Goal: Task Accomplishment & Management: Use online tool/utility

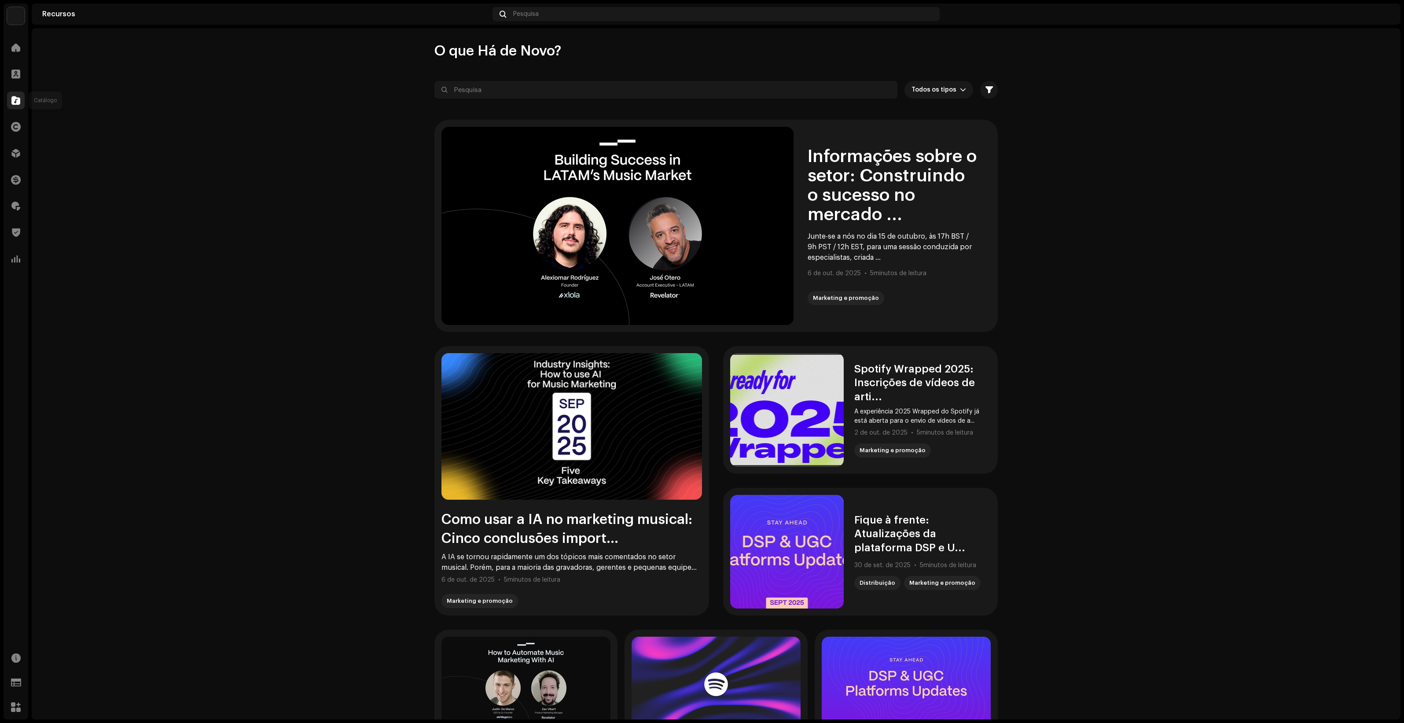
click at [17, 108] on div at bounding box center [16, 101] width 18 height 18
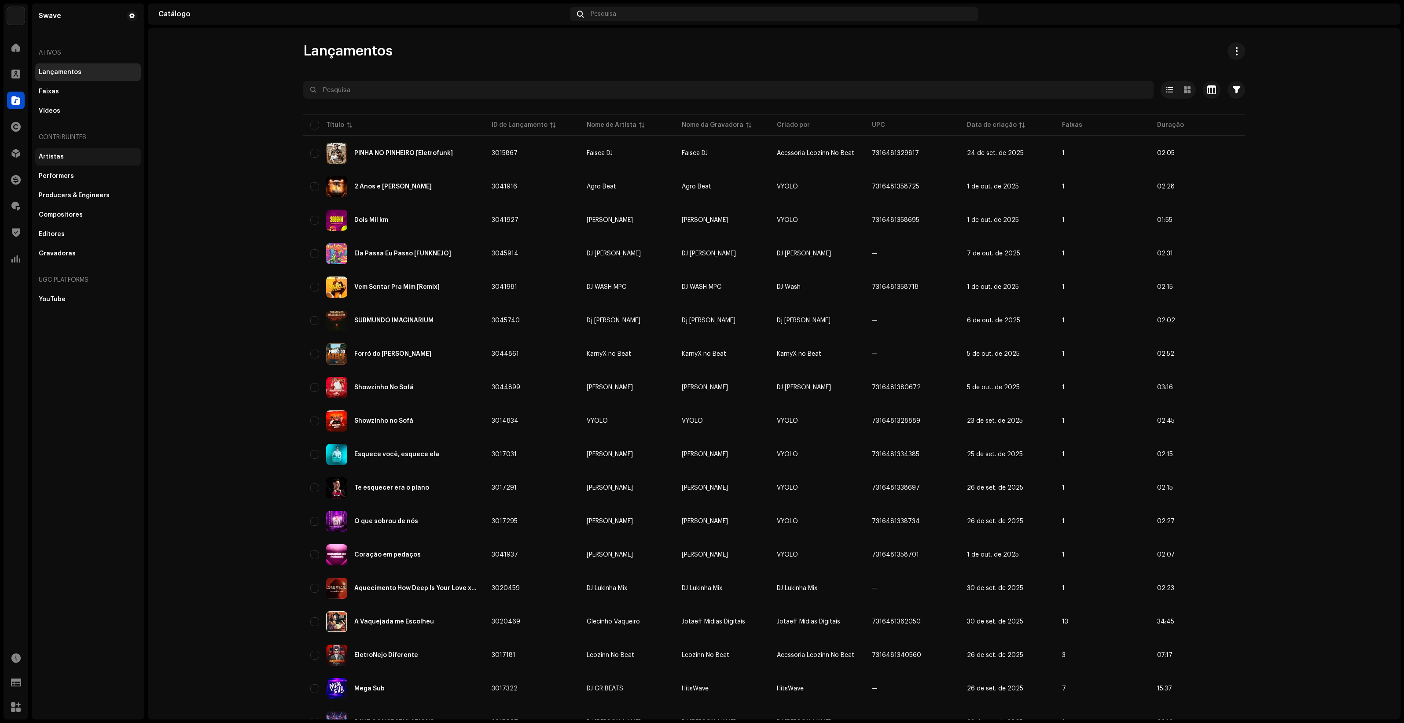
click at [66, 150] on div "Artistas" at bounding box center [88, 157] width 106 height 18
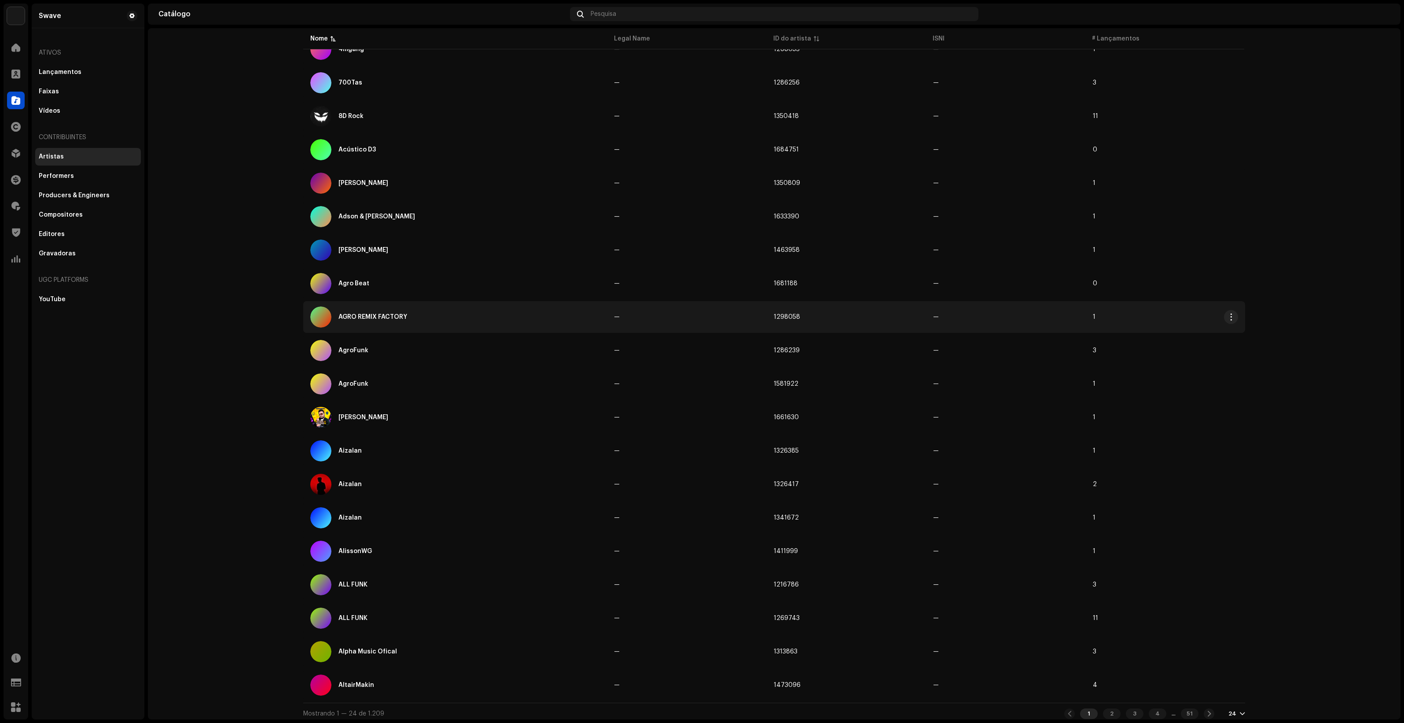
scroll to position [240, 0]
click at [17, 206] on span at bounding box center [15, 205] width 9 height 7
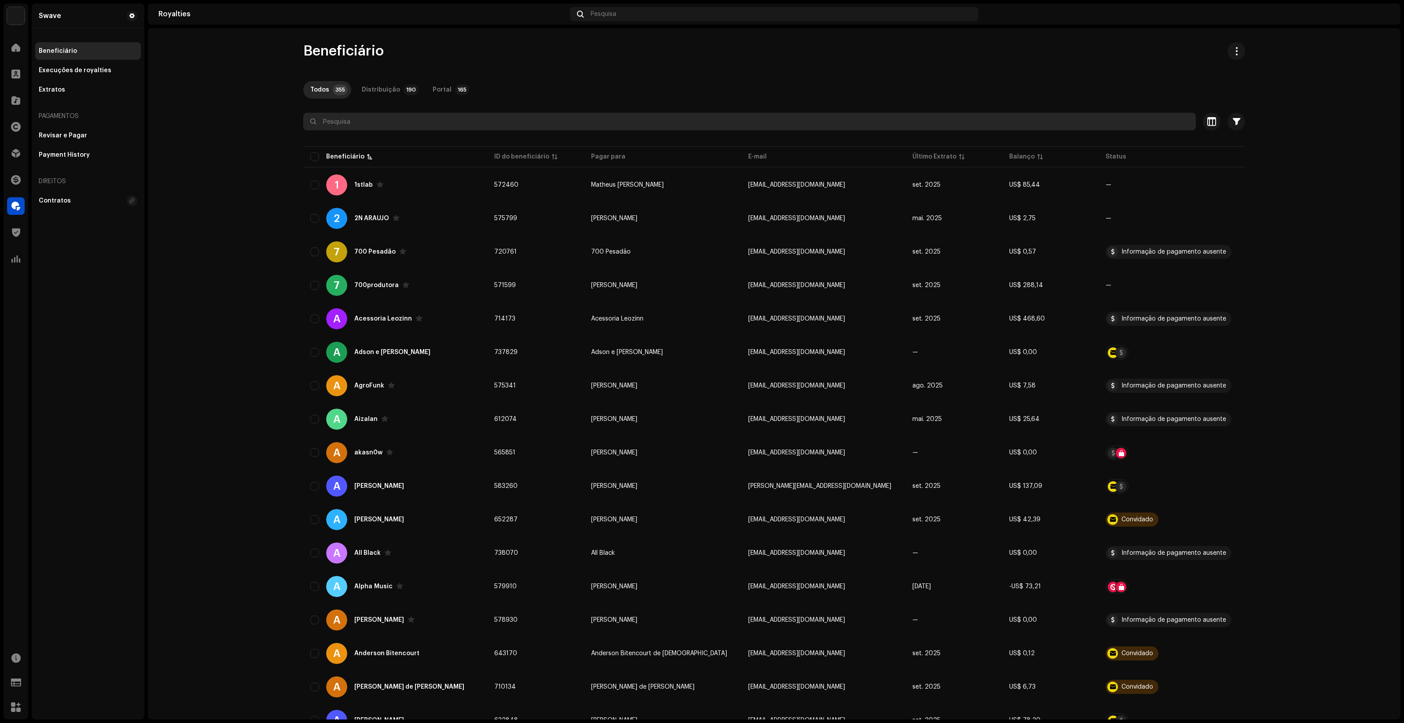
click at [447, 120] on input "text" at bounding box center [749, 122] width 892 height 18
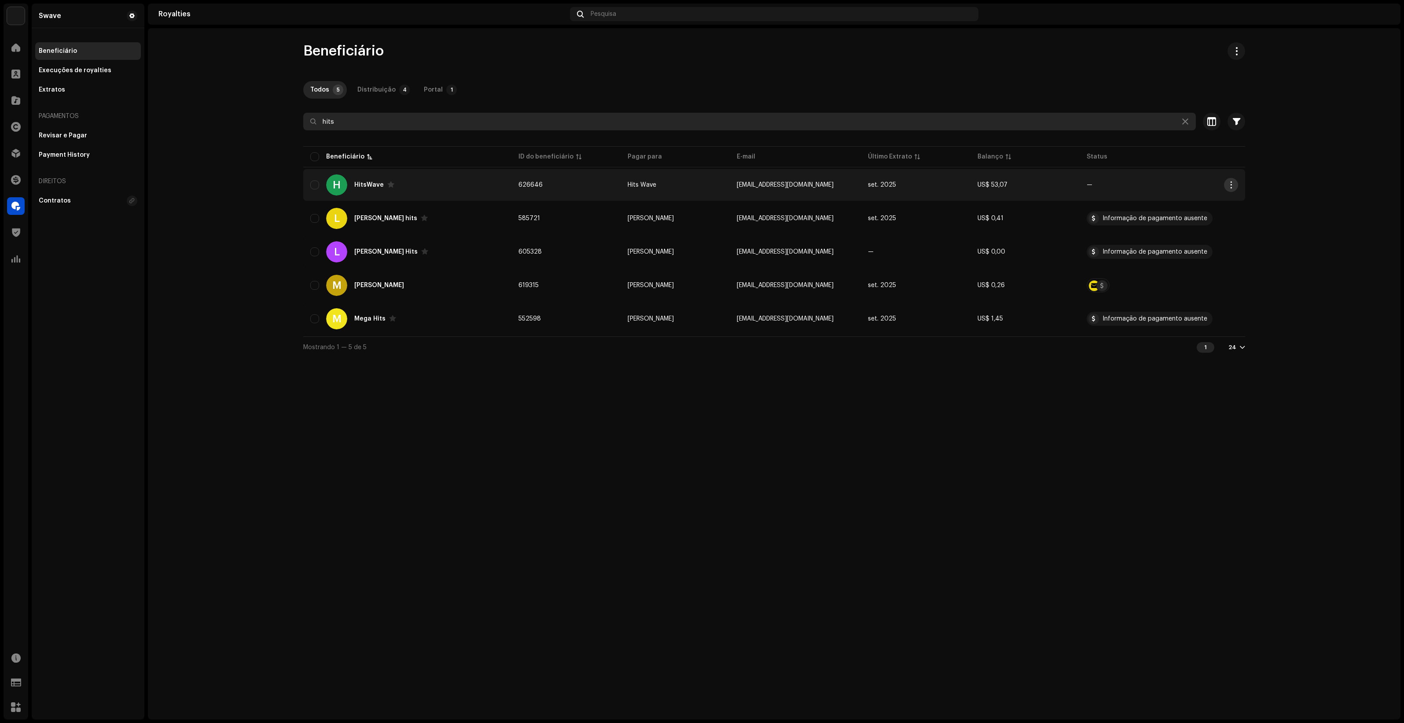
type input "hits"
click at [1229, 183] on span "button" at bounding box center [1231, 184] width 7 height 7
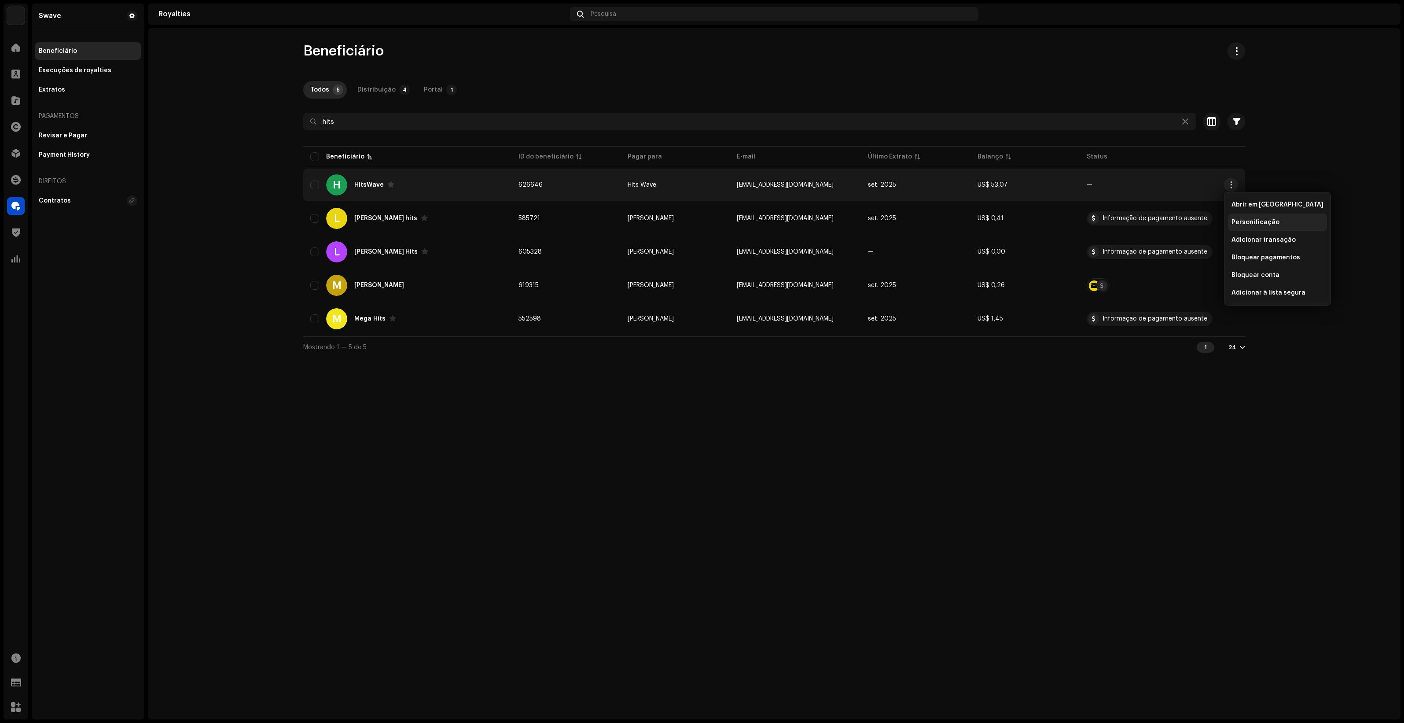
click at [1254, 221] on span "Personificação" at bounding box center [1255, 222] width 48 height 7
